Goal: Task Accomplishment & Management: Use online tool/utility

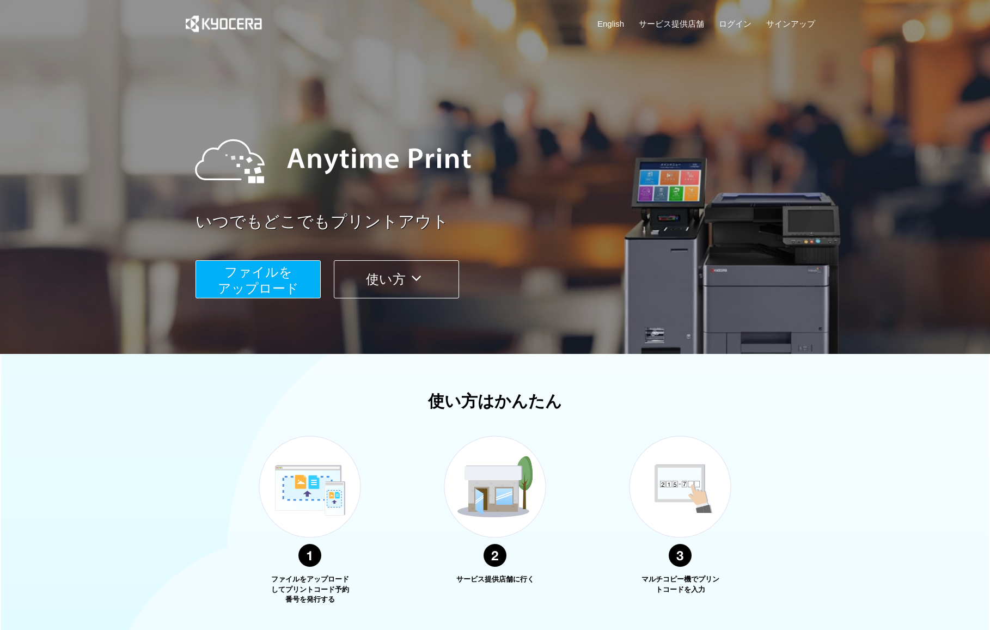
click at [235, 266] on span "ファイルを ​​アップロード" at bounding box center [258, 280] width 81 height 31
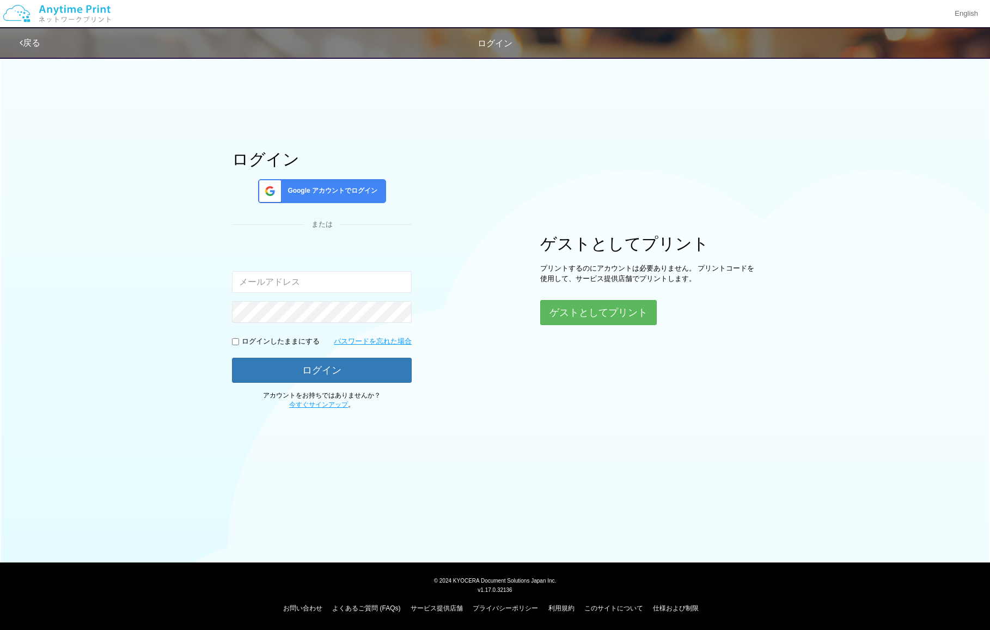
click at [312, 193] on span "Google アカウントでログイン" at bounding box center [330, 190] width 94 height 9
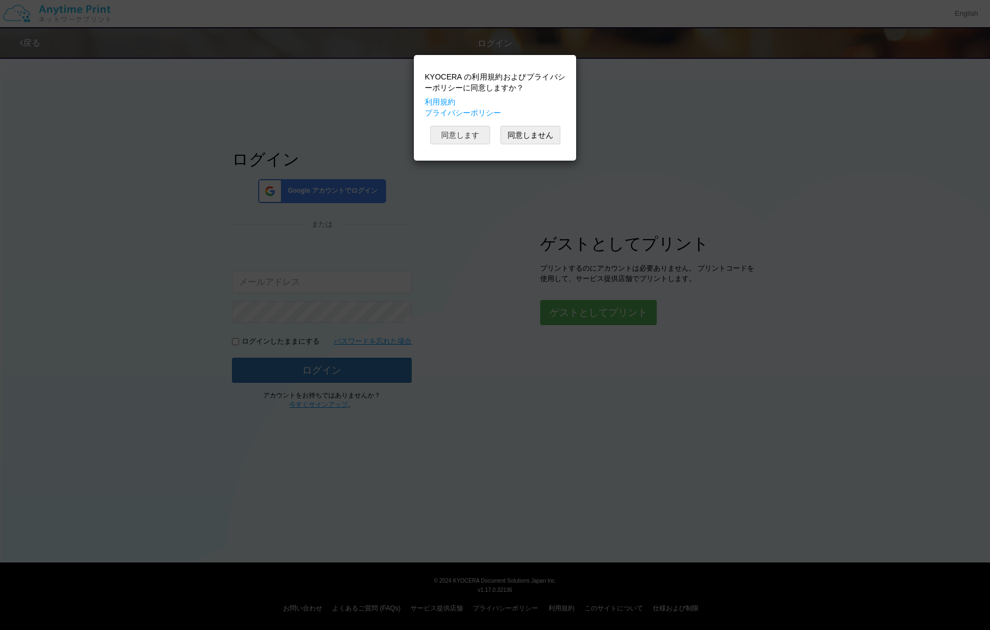
click at [483, 130] on button "同意します" at bounding box center [460, 135] width 60 height 19
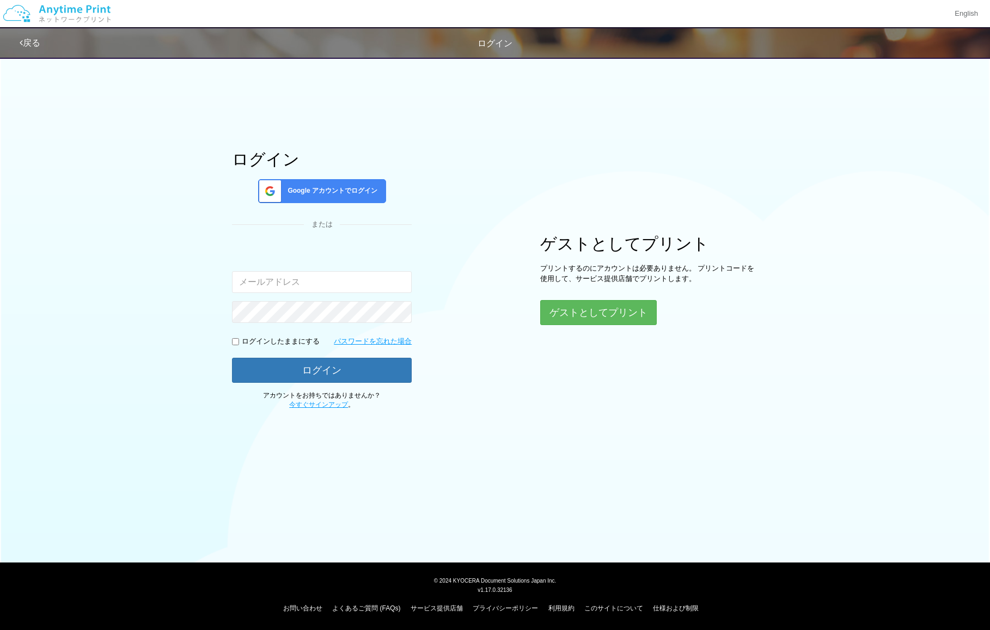
click at [313, 196] on div "Google アカウントでログイン" at bounding box center [322, 191] width 128 height 24
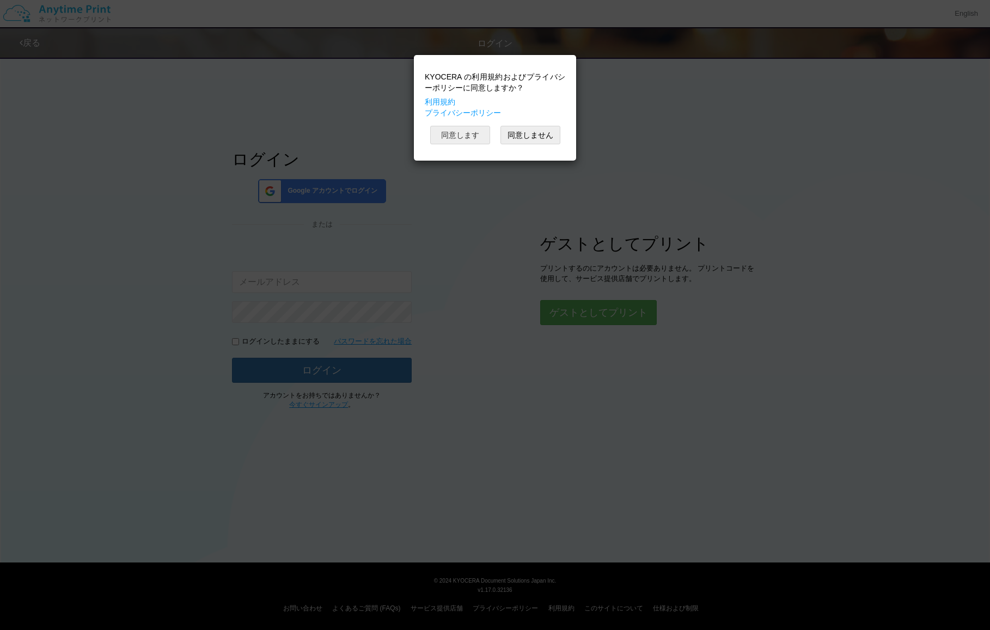
click at [477, 133] on button "同意します" at bounding box center [460, 135] width 60 height 19
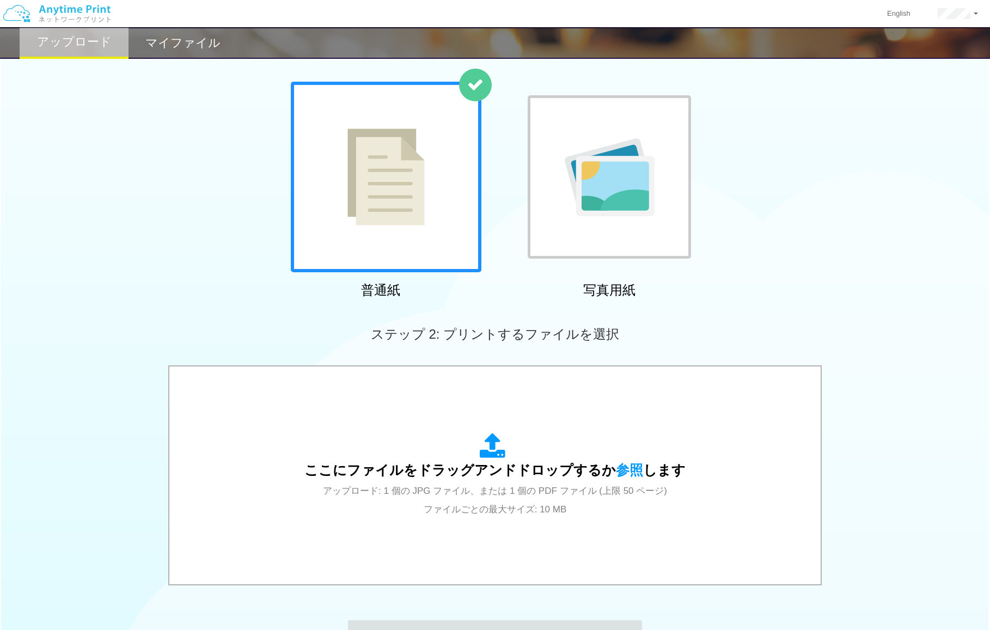
scroll to position [198, 0]
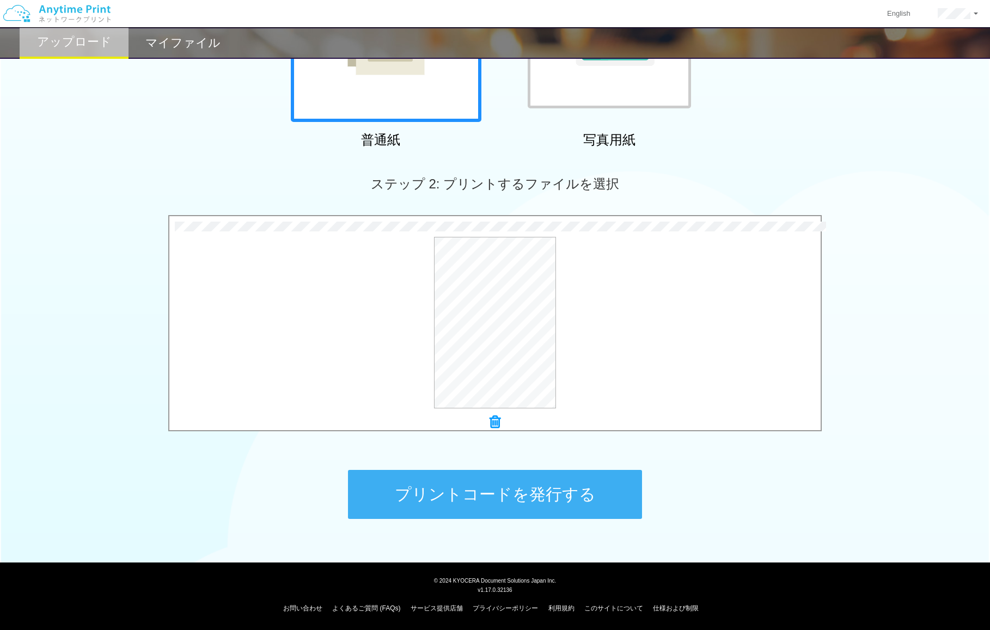
click at [511, 489] on button "プリントコードを発行する" at bounding box center [495, 494] width 294 height 49
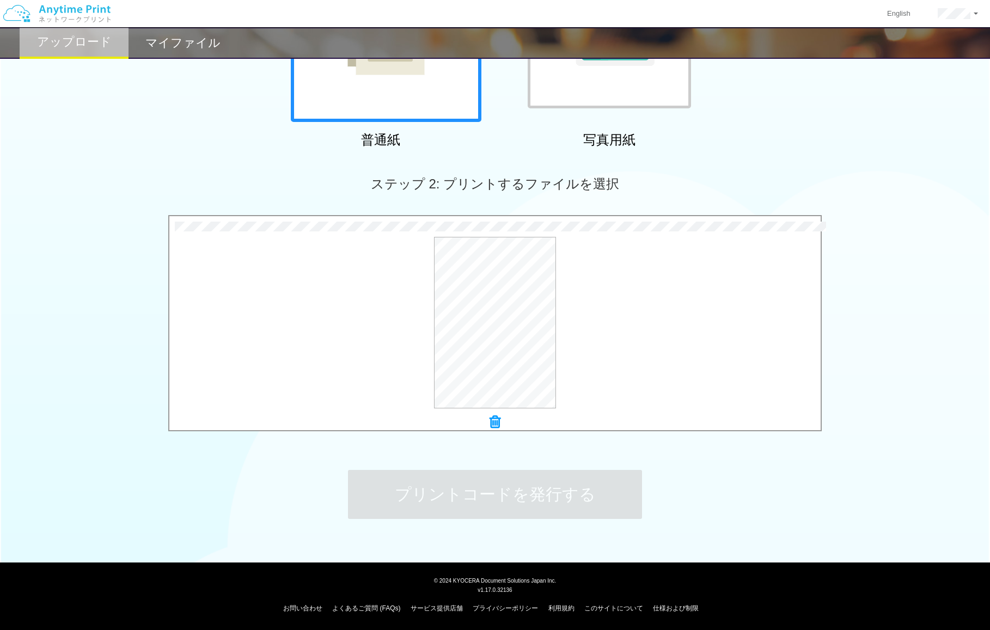
scroll to position [0, 0]
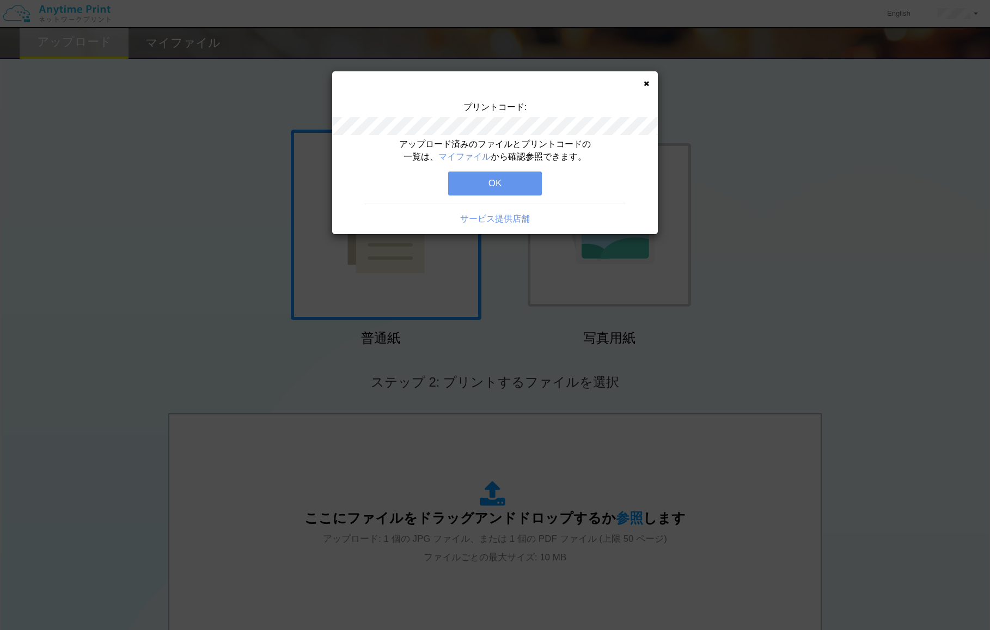
click at [508, 199] on div "アップロード済みのファイルとプリントコードの一覧は、 マイファイル から確認参照できます。 OK サービス提供店舗" at bounding box center [495, 186] width 326 height 96
click at [506, 183] on button "OK" at bounding box center [495, 184] width 94 height 24
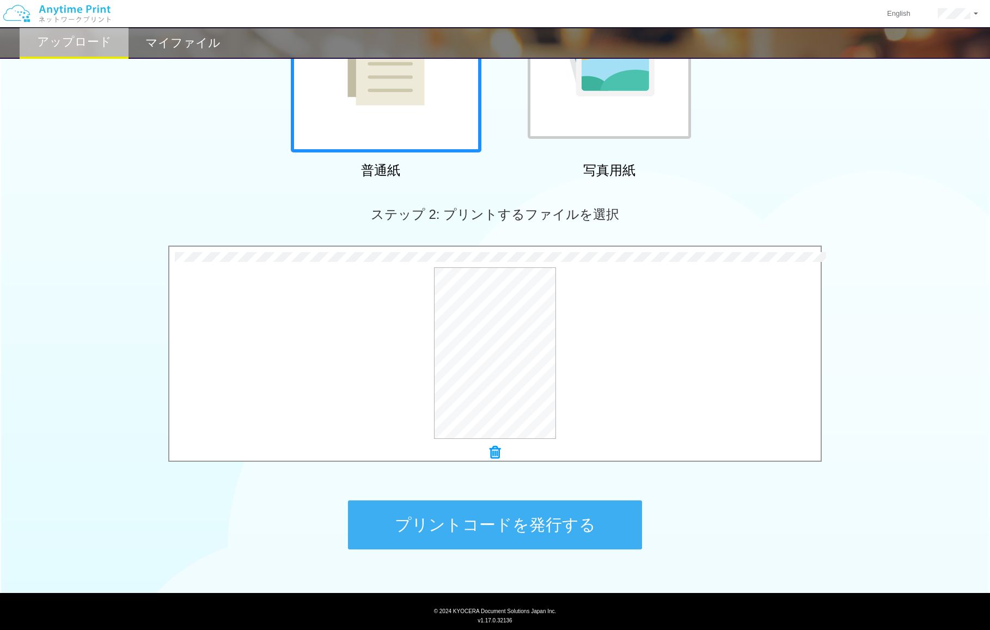
scroll to position [198, 0]
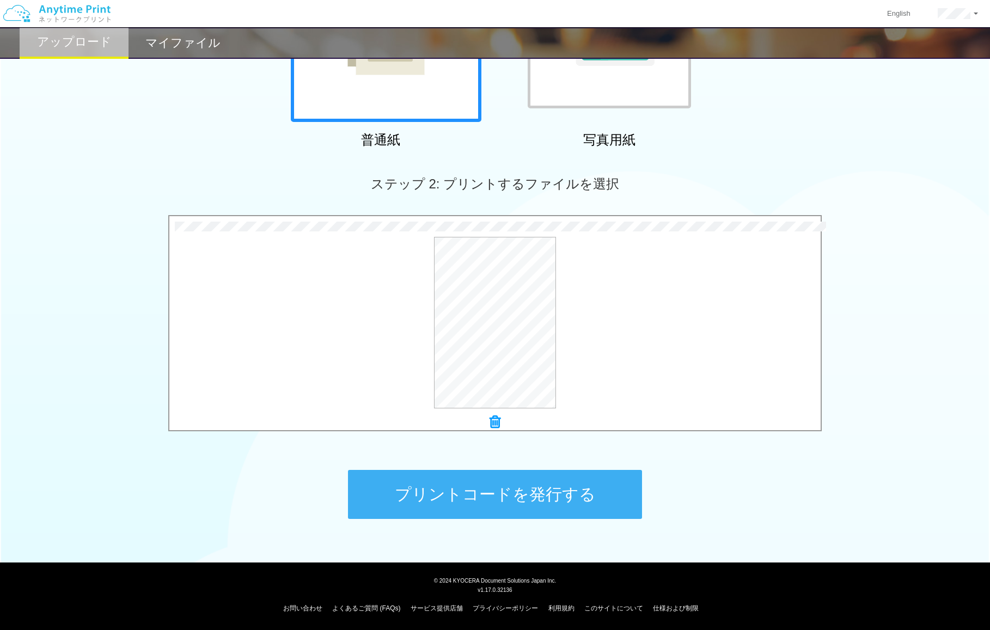
click at [511, 490] on button "プリントコードを発行する" at bounding box center [495, 494] width 294 height 49
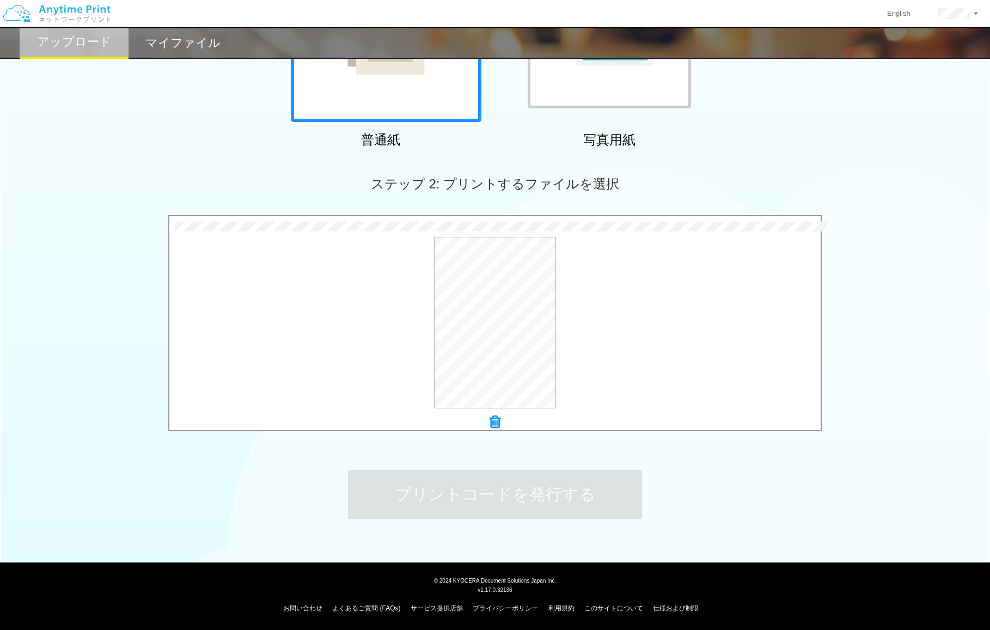
scroll to position [0, 0]
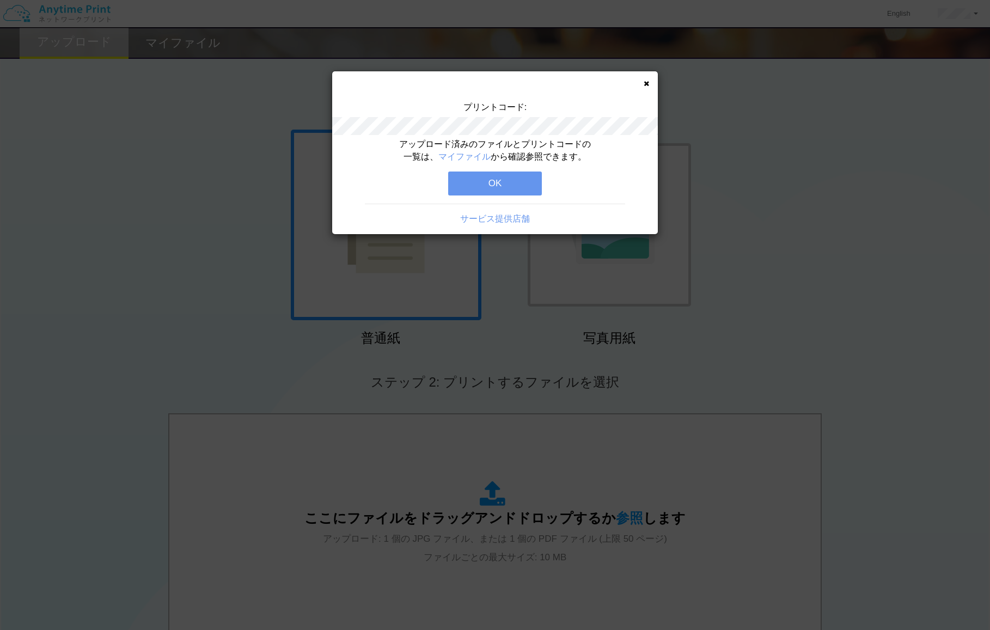
click at [362, 429] on div "プリントコード: アップロード済みのファイルとプリントコードの一覧は、 マイファイル から確認参照できます。 OK サービス提供店舗" at bounding box center [495, 315] width 990 height 630
click at [511, 180] on button "OK" at bounding box center [495, 184] width 94 height 24
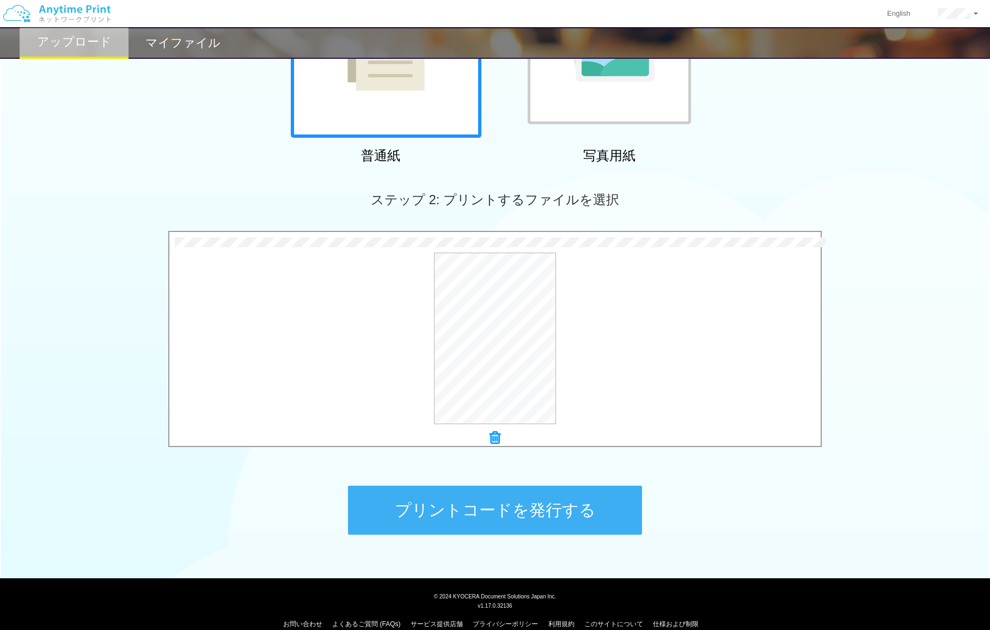
scroll to position [198, 0]
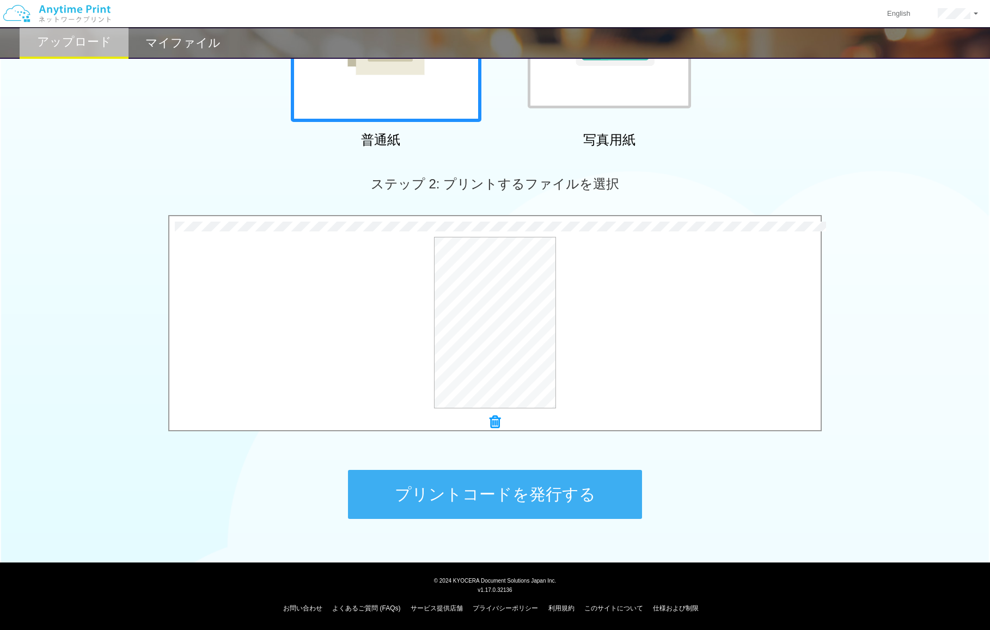
click at [542, 482] on button "プリントコードを発行する" at bounding box center [495, 494] width 294 height 49
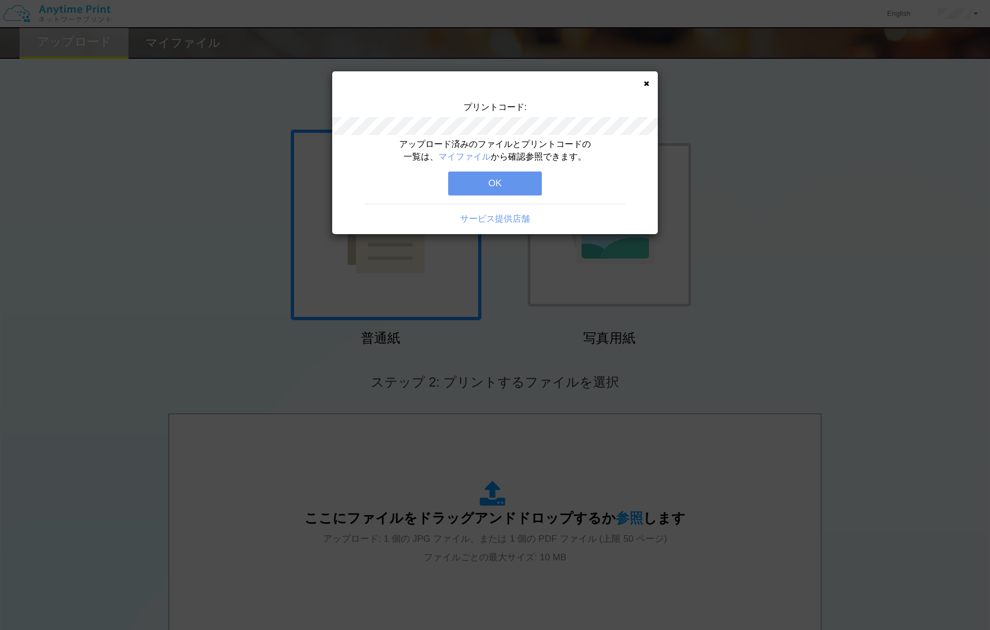
click at [525, 194] on button "OK" at bounding box center [495, 184] width 94 height 24
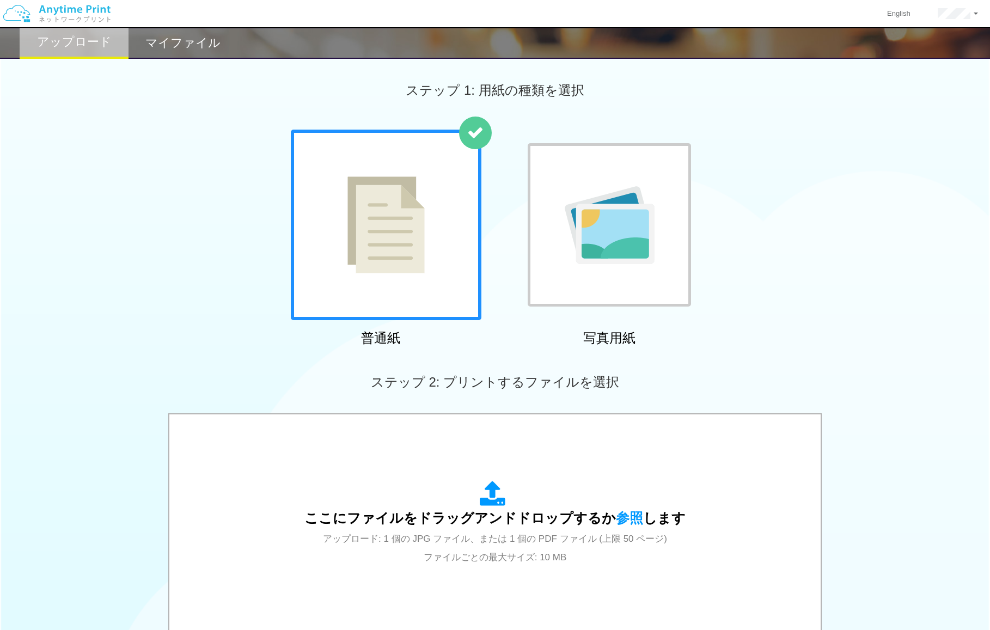
click at [864, 182] on div "普通紙 写真用紙" at bounding box center [495, 240] width 990 height 221
